Goal: Check status

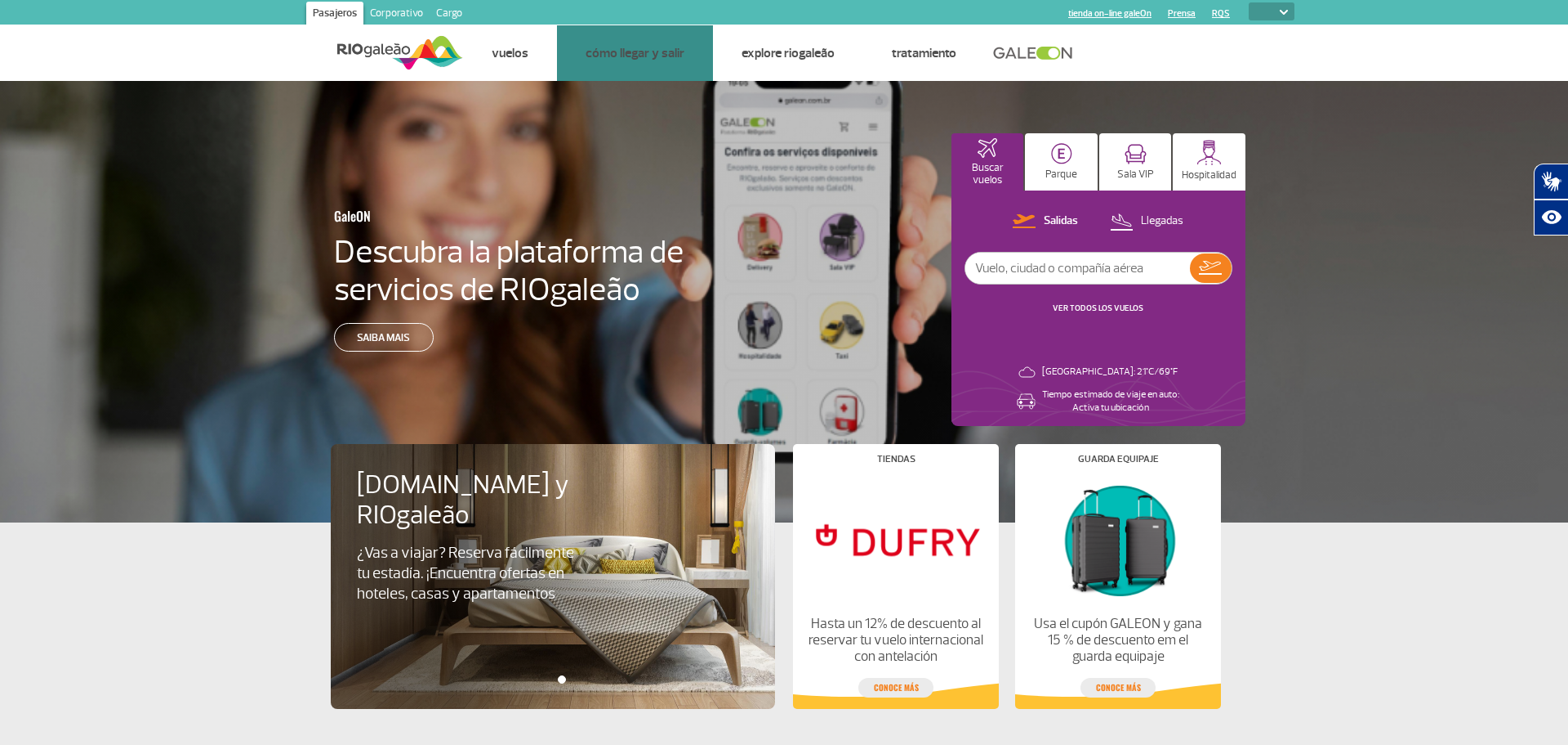
select select
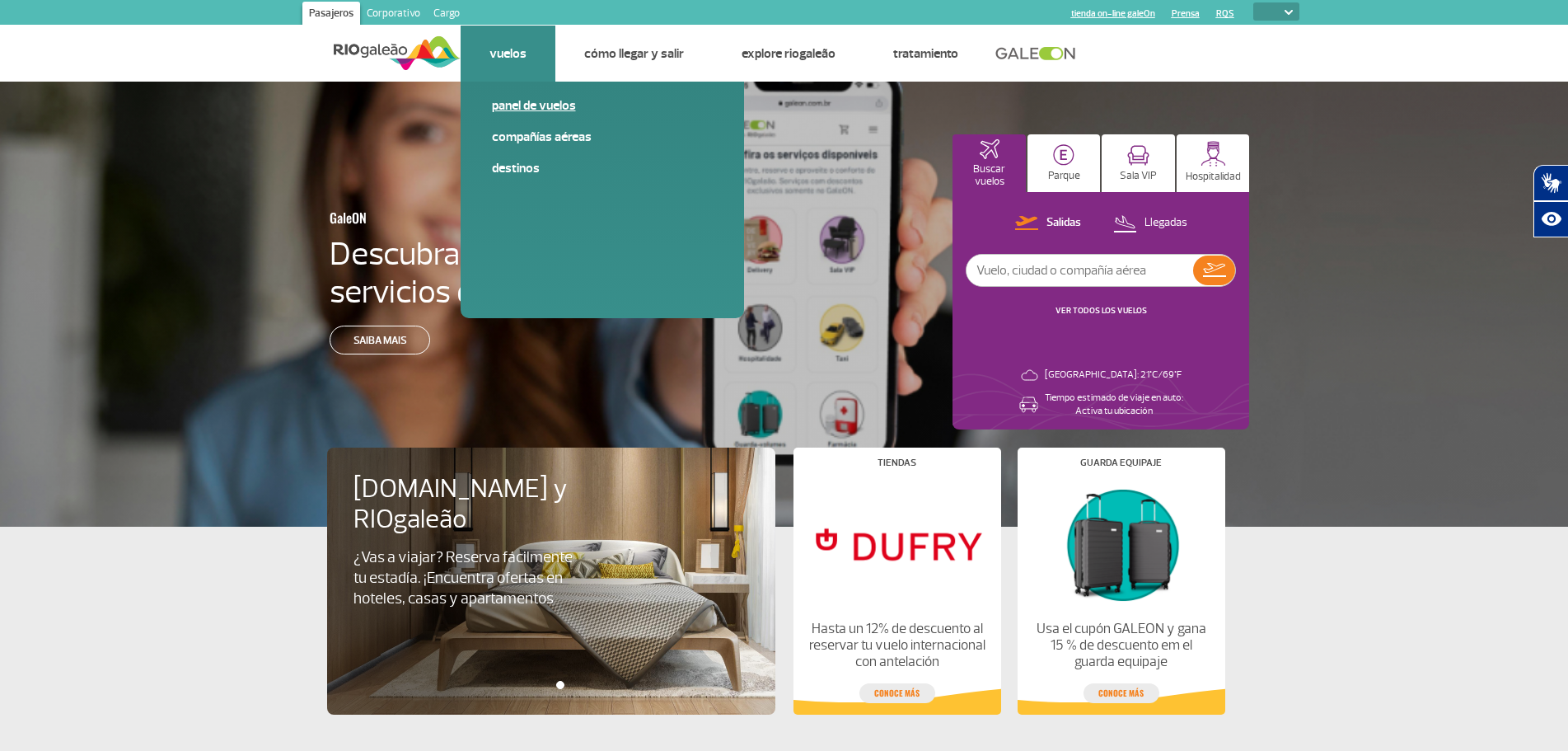
click at [523, 115] on span "Panel de vuelos" at bounding box center [602, 111] width 221 height 31
click at [529, 107] on link "Panel de vuelos" at bounding box center [602, 105] width 221 height 18
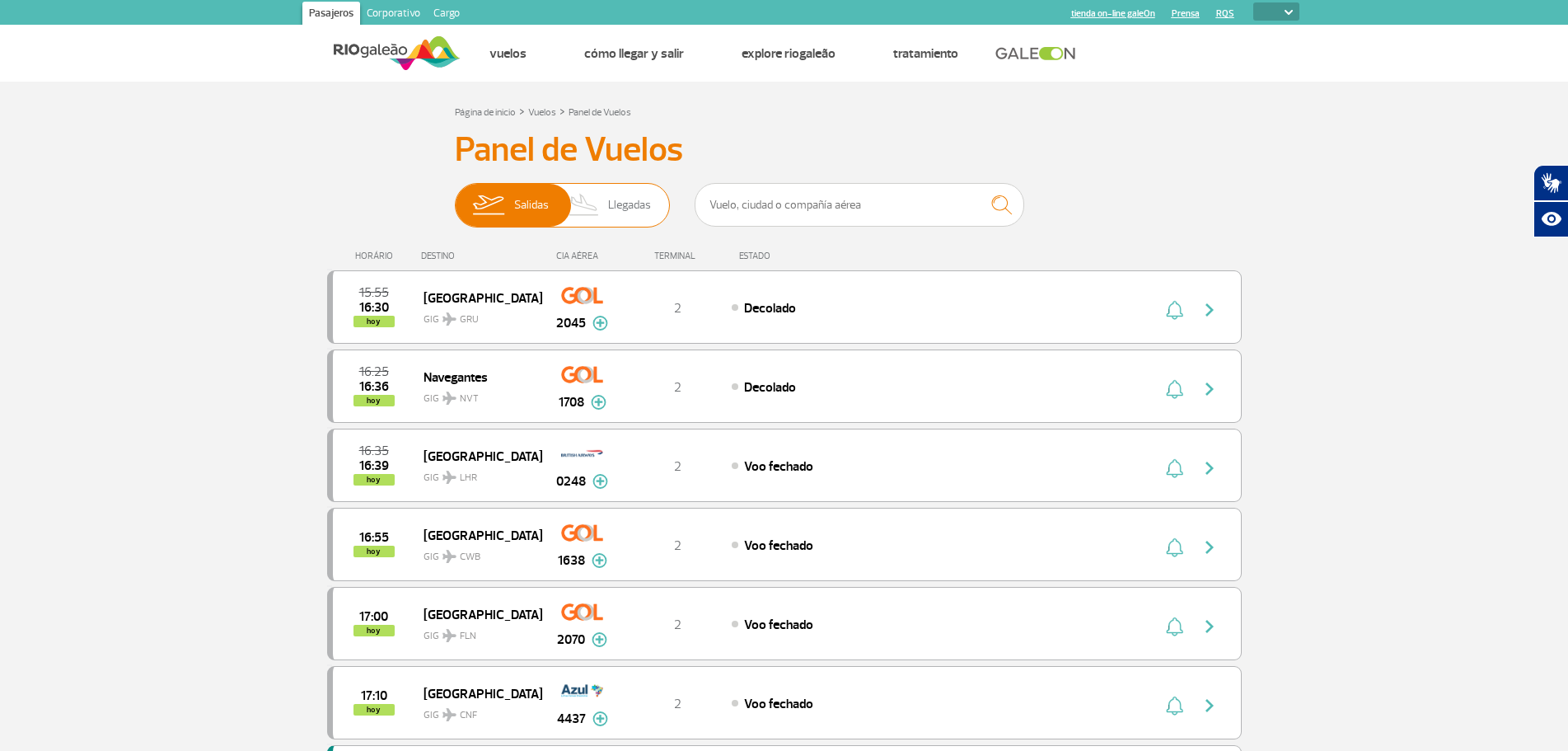
click at [608, 200] on span "Llegadas" at bounding box center [629, 205] width 43 height 43
click at [455, 197] on input "[PERSON_NAME]" at bounding box center [455, 197] width 0 height 0
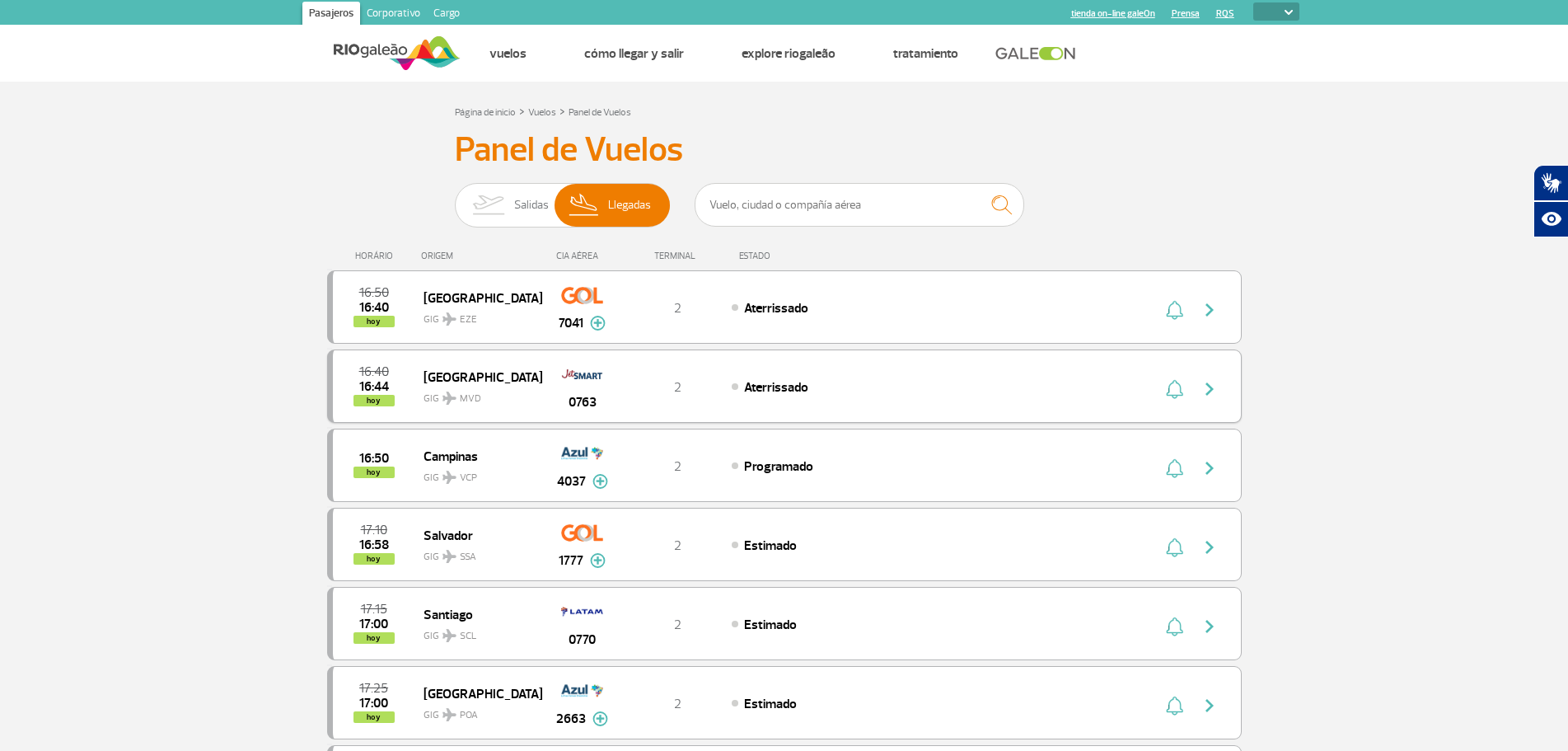
click at [1208, 387] on img "button" at bounding box center [1210, 389] width 20 height 20
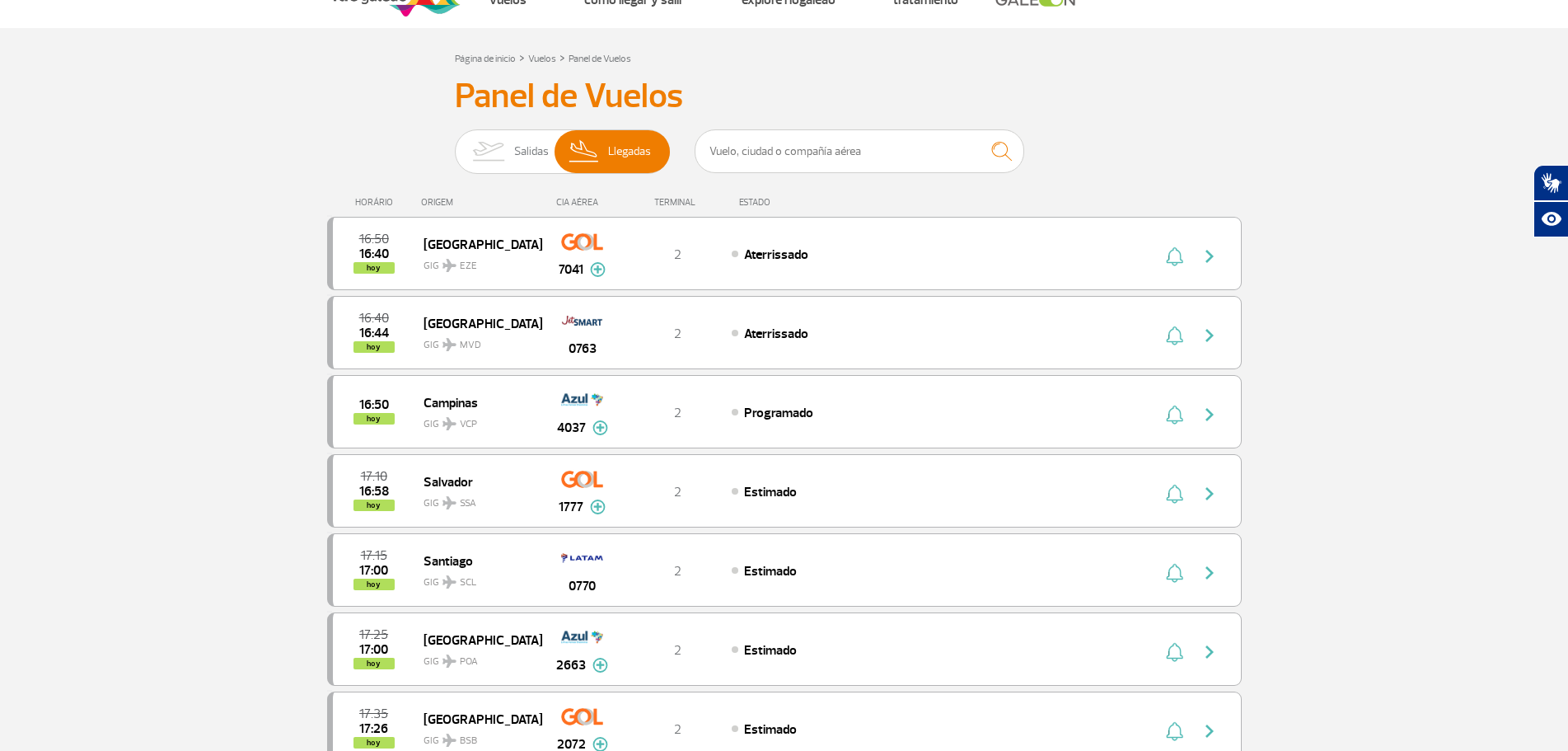
scroll to position [83, 0]
